Goal: Contribute content

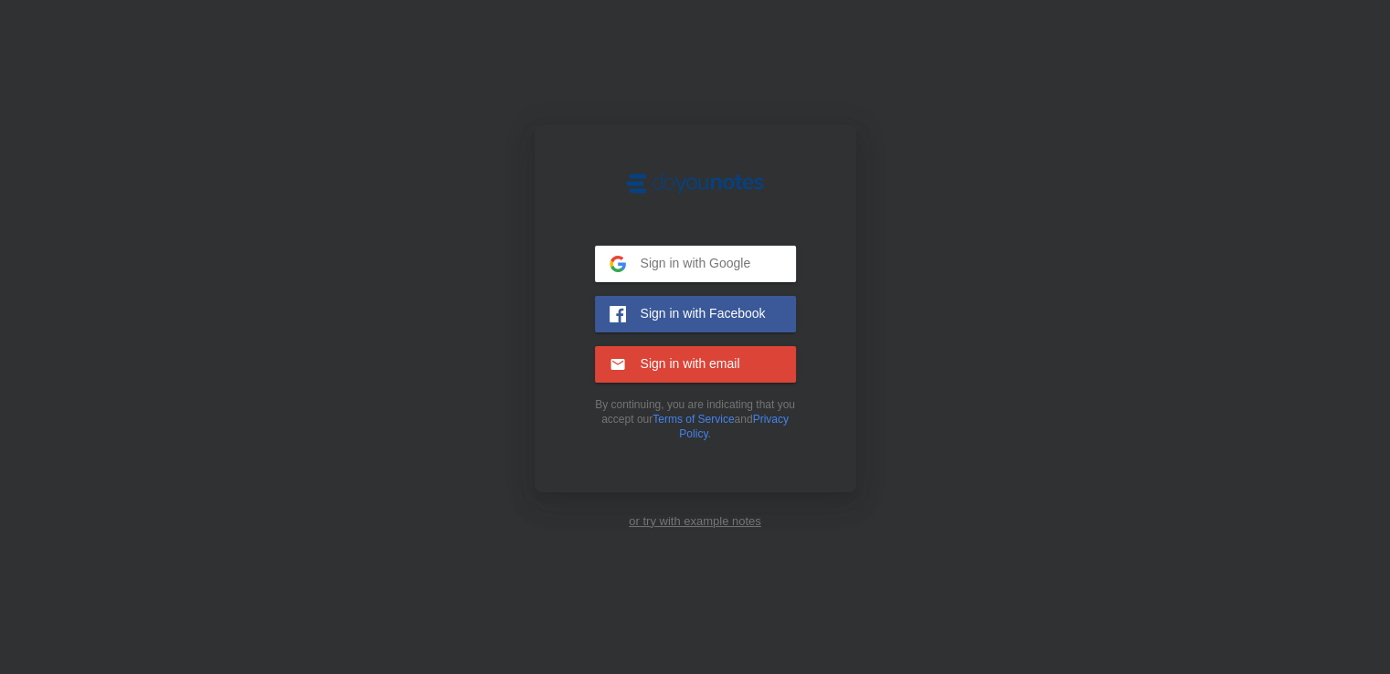
click at [690, 256] on span "Sign in with Google" at bounding box center [688, 263] width 125 height 16
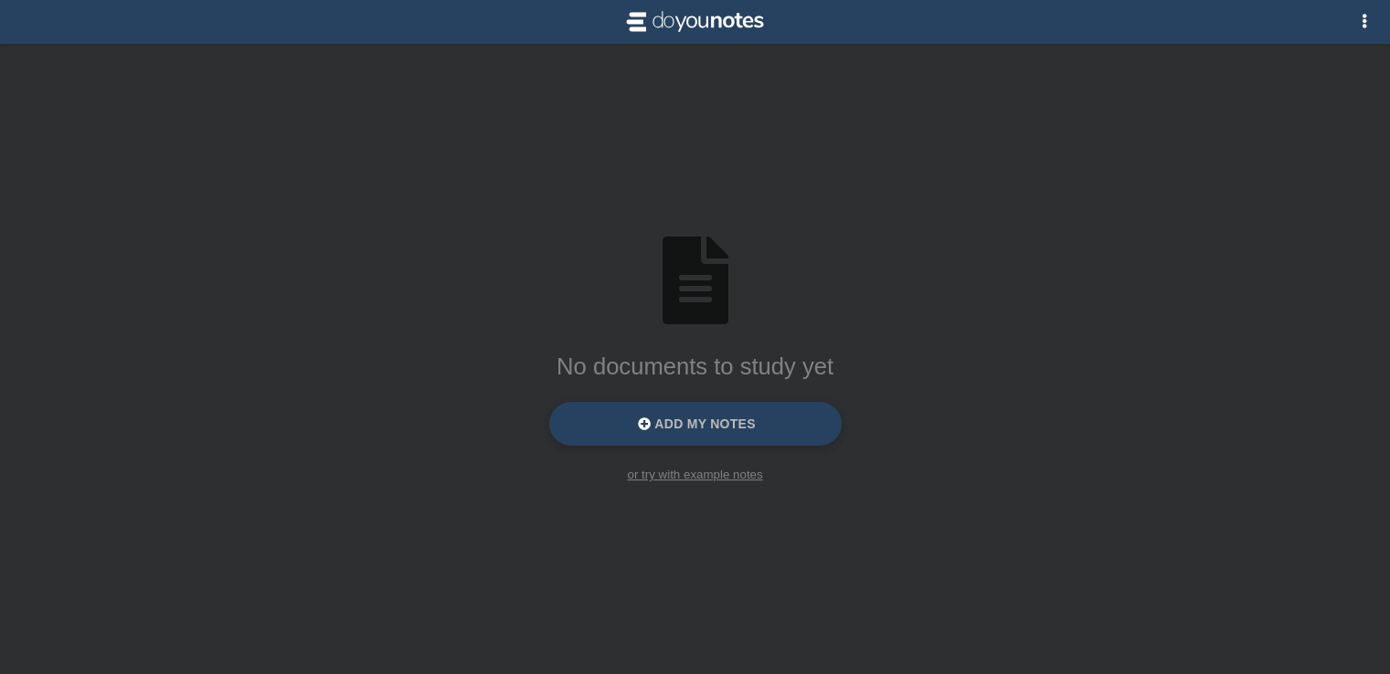
click at [809, 411] on label "Add my notes" at bounding box center [695, 424] width 292 height 44
click at [0, 0] on input "Add my notes" at bounding box center [0, 0] width 0 height 0
